Goal: Check status: Check status

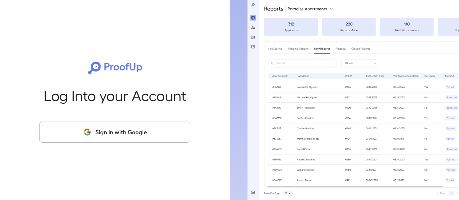
scroll to position [4, 0]
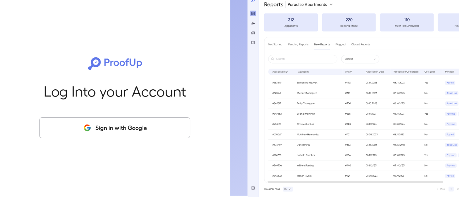
click at [120, 132] on button "Sign in with Google" at bounding box center [114, 127] width 151 height 21
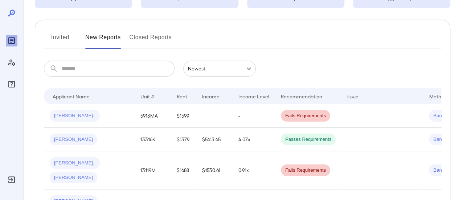
scroll to position [72, 0]
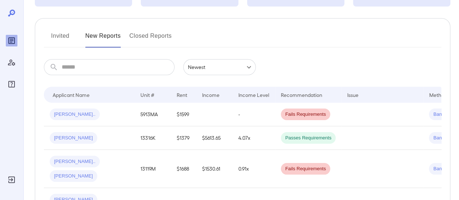
click at [63, 39] on button "Invited" at bounding box center [60, 38] width 33 height 17
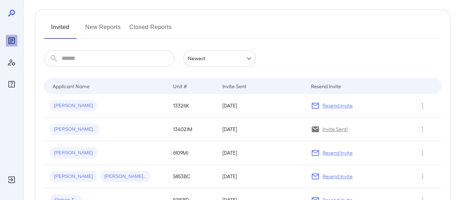
scroll to position [57, 0]
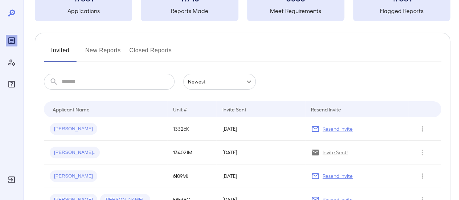
click at [91, 52] on button "New Reports" at bounding box center [103, 53] width 36 height 17
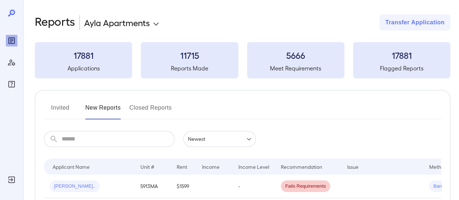
click at [146, 103] on button "Closed Reports" at bounding box center [150, 110] width 42 height 17
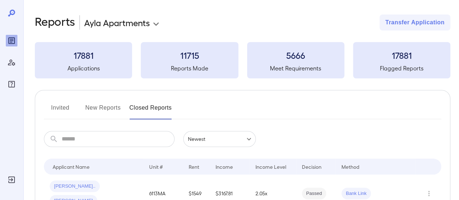
click at [100, 109] on button "New Reports" at bounding box center [103, 110] width 36 height 17
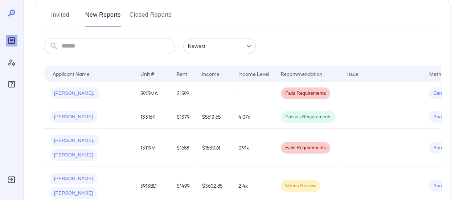
scroll to position [95, 0]
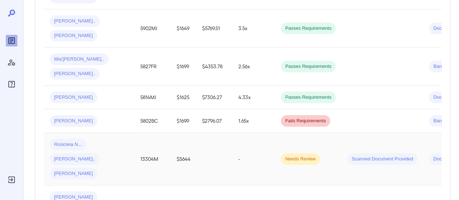
scroll to position [412, 0]
click at [138, 132] on td "13304M" at bounding box center [152, 158] width 36 height 53
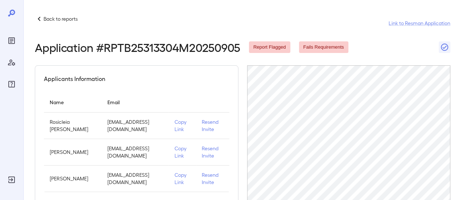
click at [92, 78] on h5 "Applicants Information" at bounding box center [74, 78] width 61 height 9
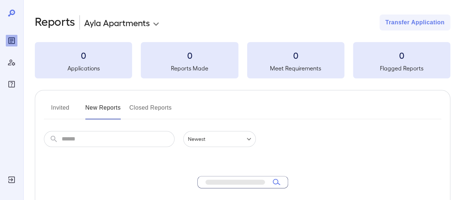
scroll to position [146, 0]
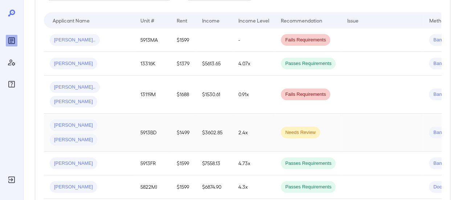
click at [295, 129] on span "Needs Review" at bounding box center [300, 132] width 39 height 7
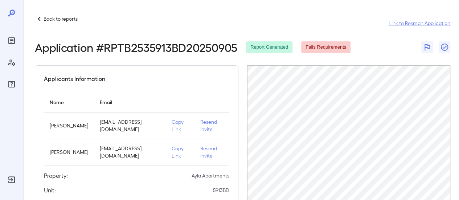
click at [40, 20] on icon at bounding box center [39, 19] width 9 height 9
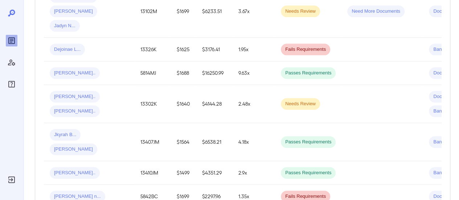
scroll to position [612, 0]
